Goal: Information Seeking & Learning: Learn about a topic

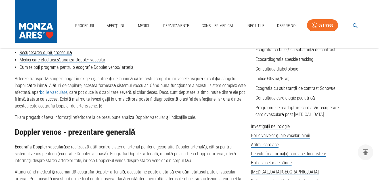
scroll to position [255, 0]
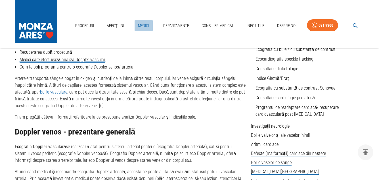
click at [146, 25] on link "Medici" at bounding box center [144, 26] width 18 height 12
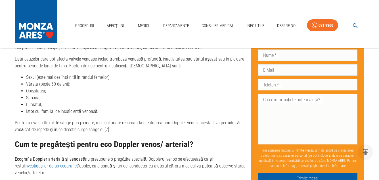
scroll to position [1022, 0]
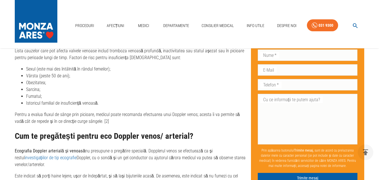
click at [131, 131] on h2 "Cum te pregătești pentru eco Doppler venos/ arterial?" at bounding box center [131, 135] width 232 height 9
click at [134, 131] on h2 "Cum te pregătești pentru eco Doppler venos/ arterial?" at bounding box center [131, 135] width 232 height 9
click at [139, 131] on h2 "Cum te pregătești pentru eco Doppler venos/ arterial?" at bounding box center [131, 135] width 232 height 9
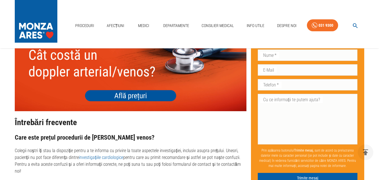
scroll to position [1391, 0]
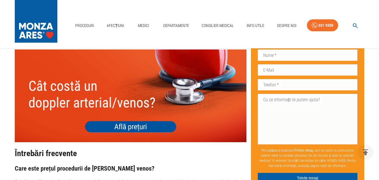
click at [145, 107] on img at bounding box center [131, 95] width 232 height 93
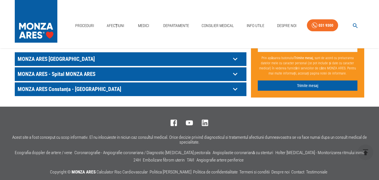
scroll to position [343, 0]
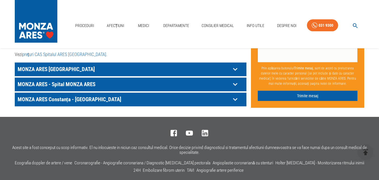
click at [235, 65] on icon at bounding box center [235, 69] width 9 height 9
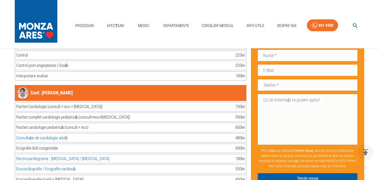
scroll to position [3436, 0]
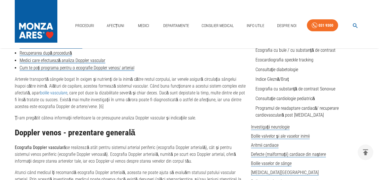
scroll to position [255, 0]
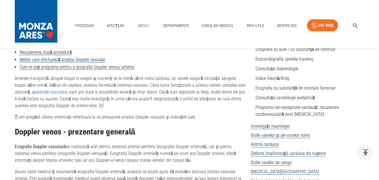
click at [145, 25] on link "Medici" at bounding box center [144, 26] width 18 height 12
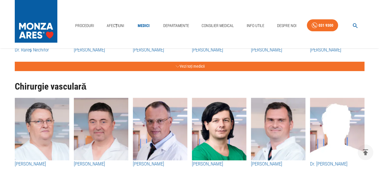
scroll to position [823, 0]
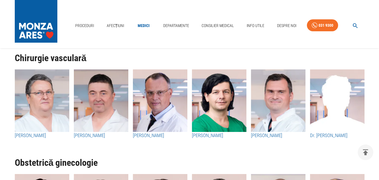
click at [43, 116] on img "button" at bounding box center [42, 100] width 54 height 62
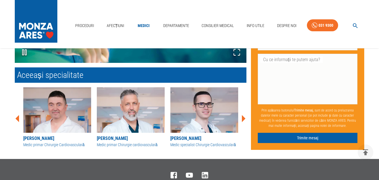
scroll to position [738, 0]
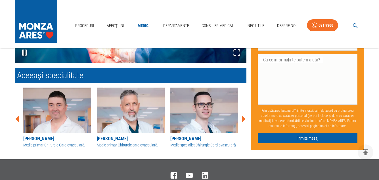
click at [127, 109] on img at bounding box center [131, 109] width 68 height 45
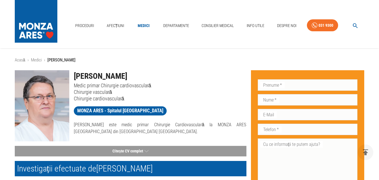
scroll to position [738, 0]
